Goal: Task Accomplishment & Management: Manage account settings

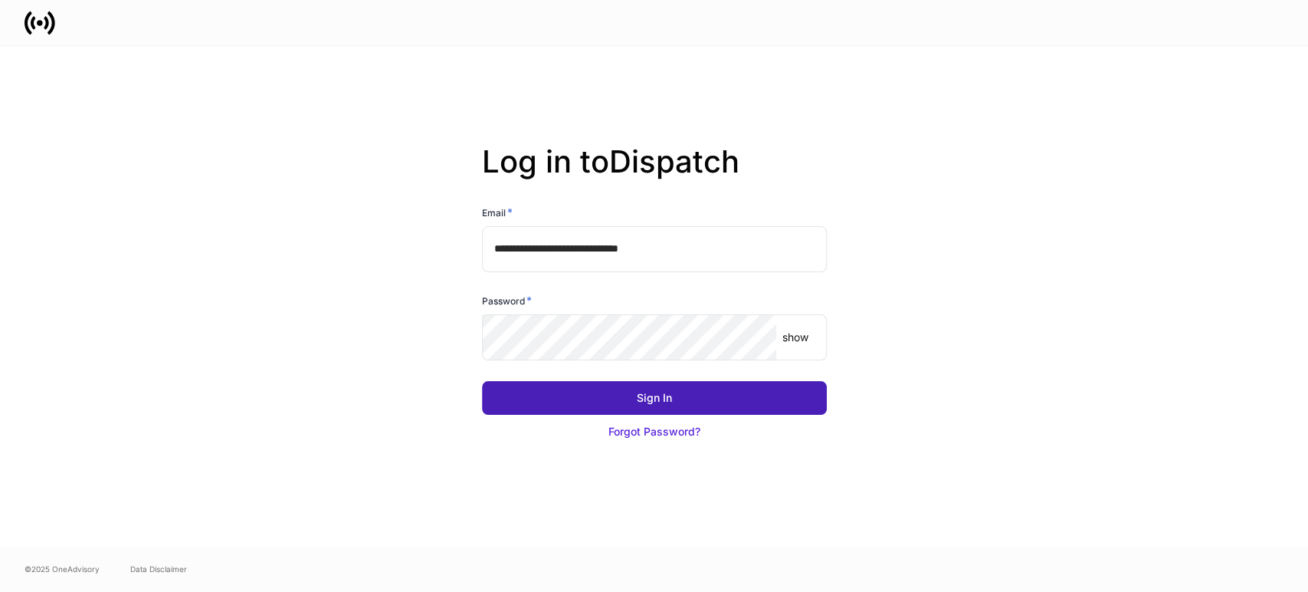
click at [615, 400] on button "Sign In" at bounding box center [654, 398] width 345 height 34
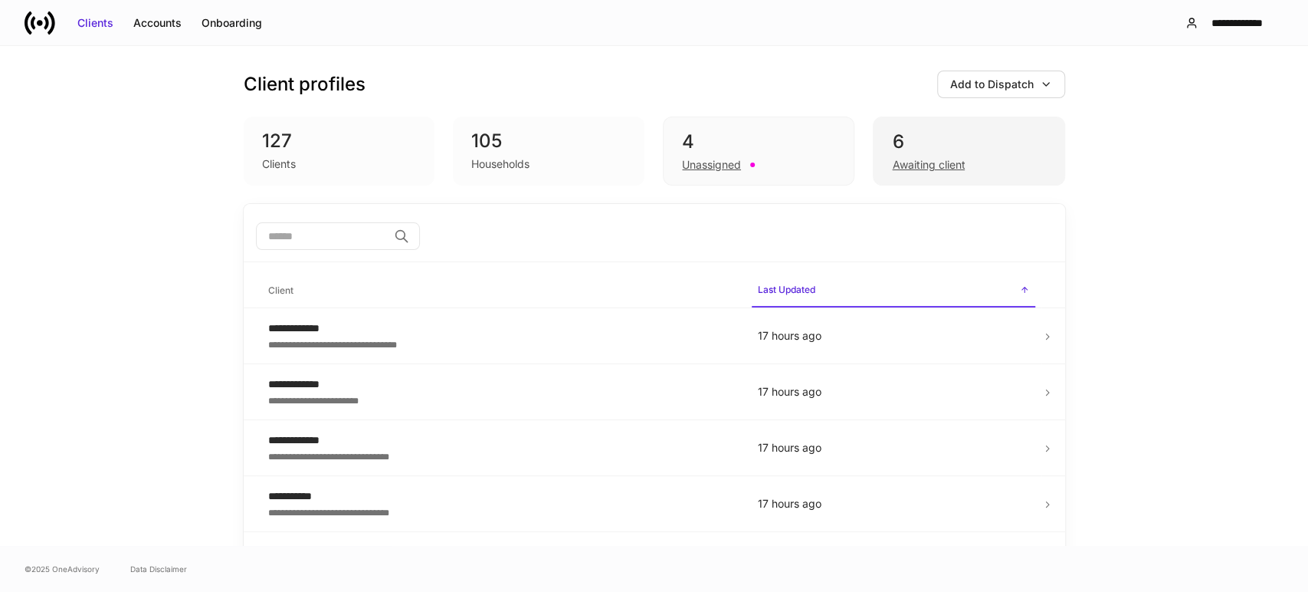
click at [970, 171] on div "Awaiting client" at bounding box center [968, 163] width 153 height 18
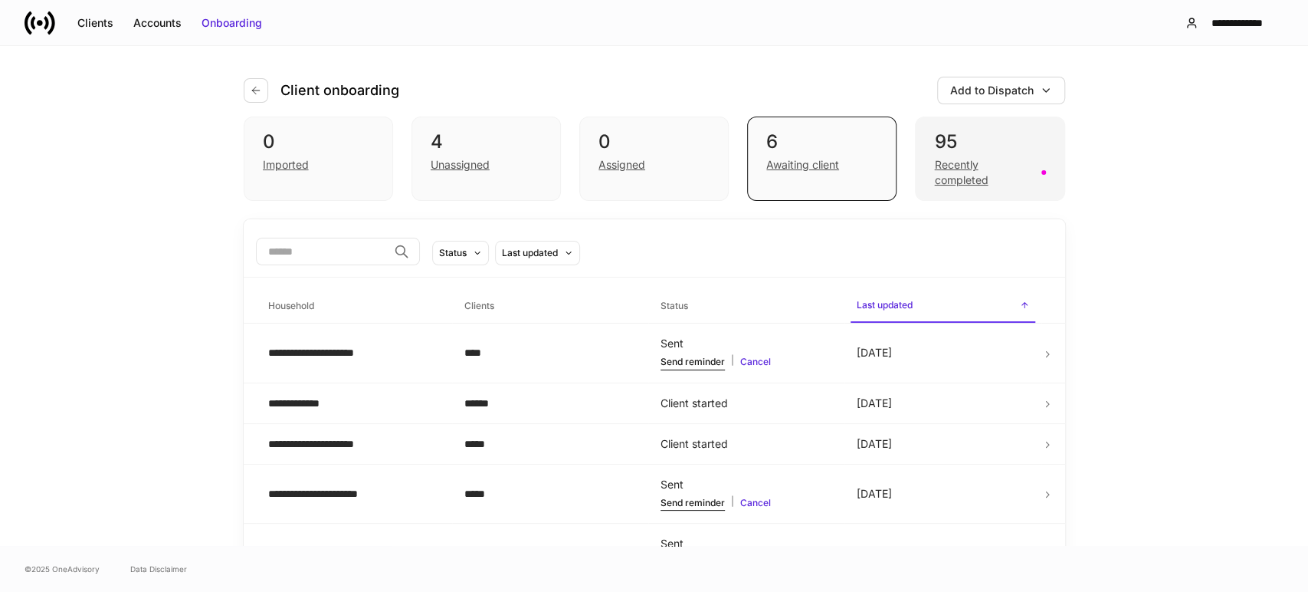
click at [970, 172] on div "Recently completed" at bounding box center [982, 172] width 97 height 31
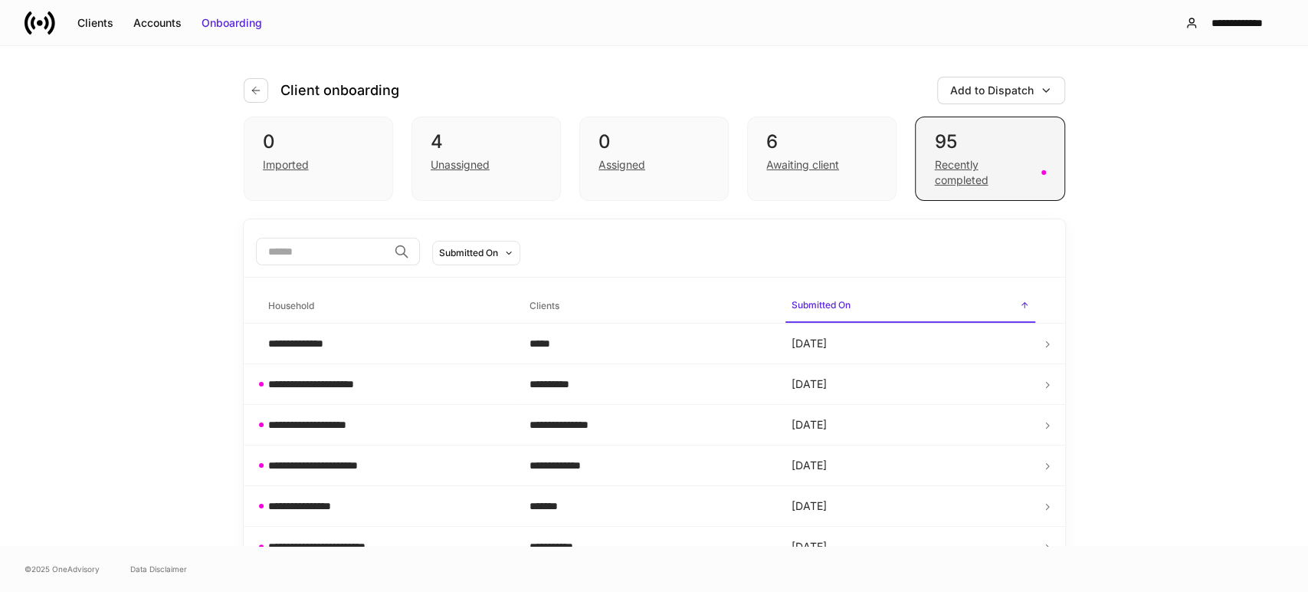
click at [934, 177] on div "Recently completed" at bounding box center [982, 172] width 97 height 31
click at [84, 21] on div "Clients" at bounding box center [95, 22] width 36 height 15
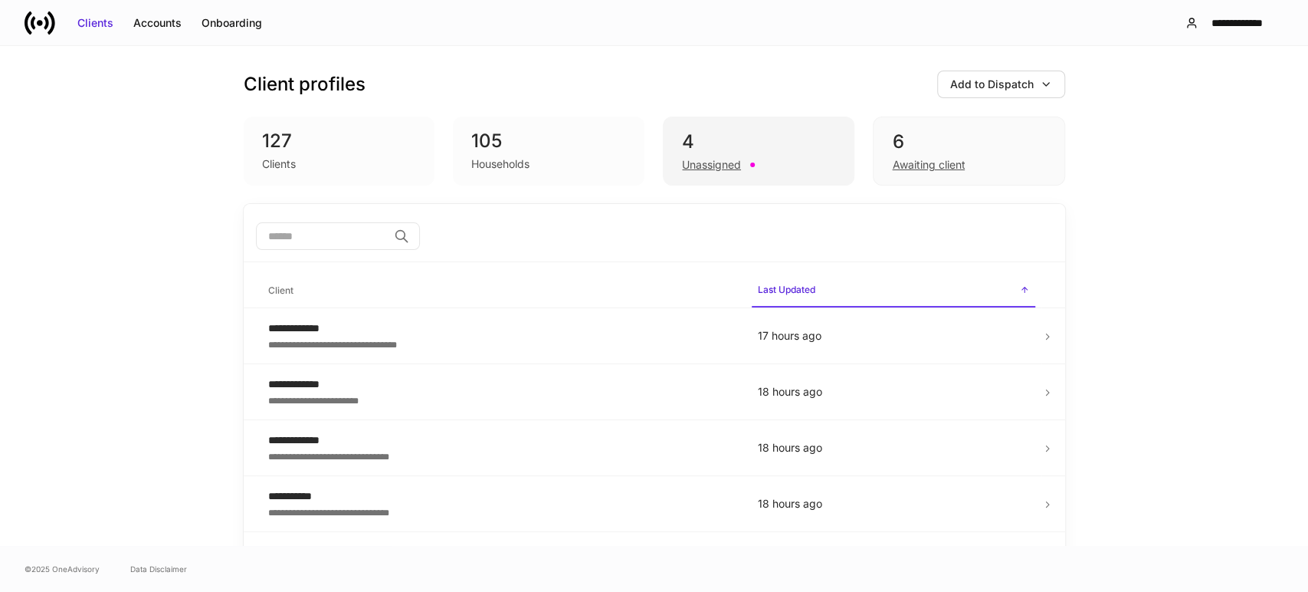
click at [719, 164] on div "Unassigned" at bounding box center [711, 164] width 59 height 15
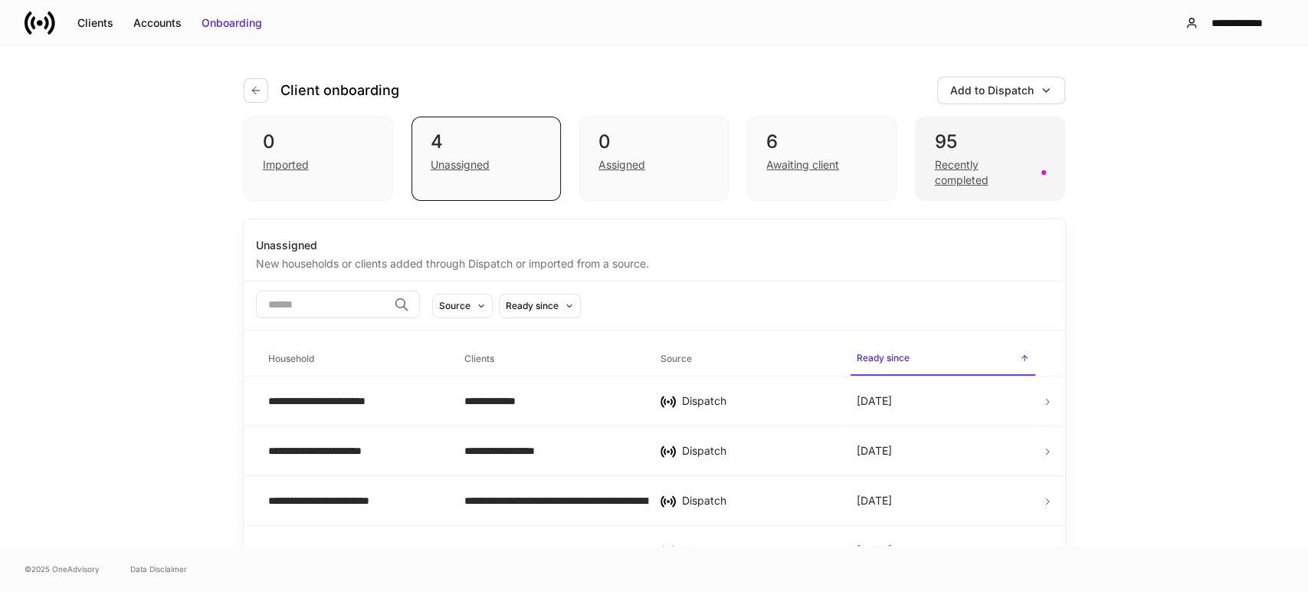
click at [954, 172] on div "Recently completed" at bounding box center [982, 172] width 97 height 31
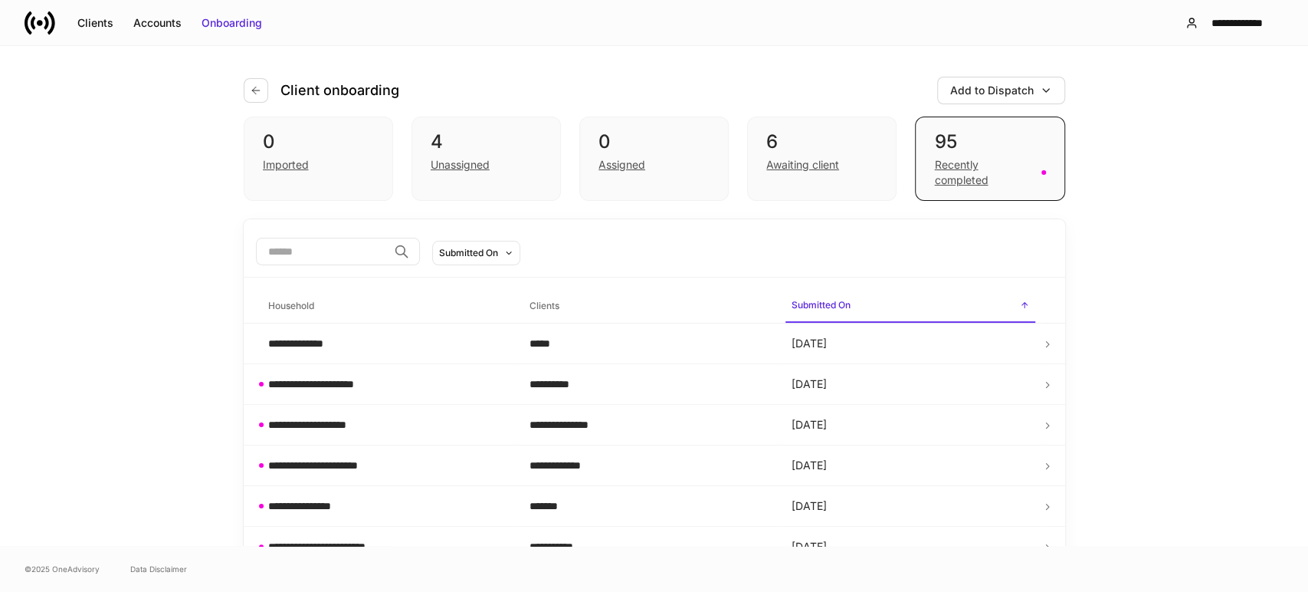
click at [1190, 223] on div "**********" at bounding box center [654, 296] width 1308 height 500
